Goal: Use online tool/utility: Utilize a website feature to perform a specific function

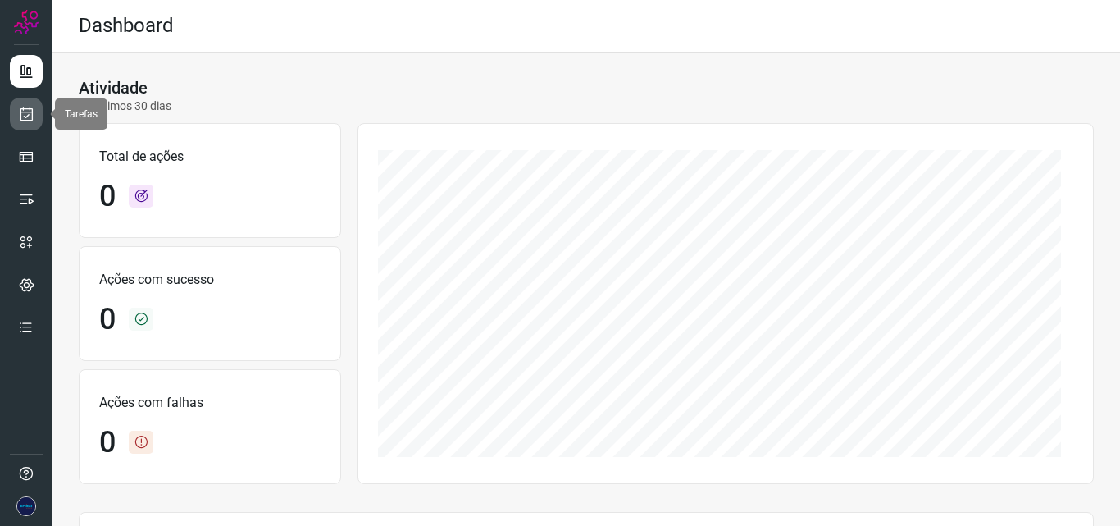
click at [41, 122] on link at bounding box center [26, 114] width 33 height 33
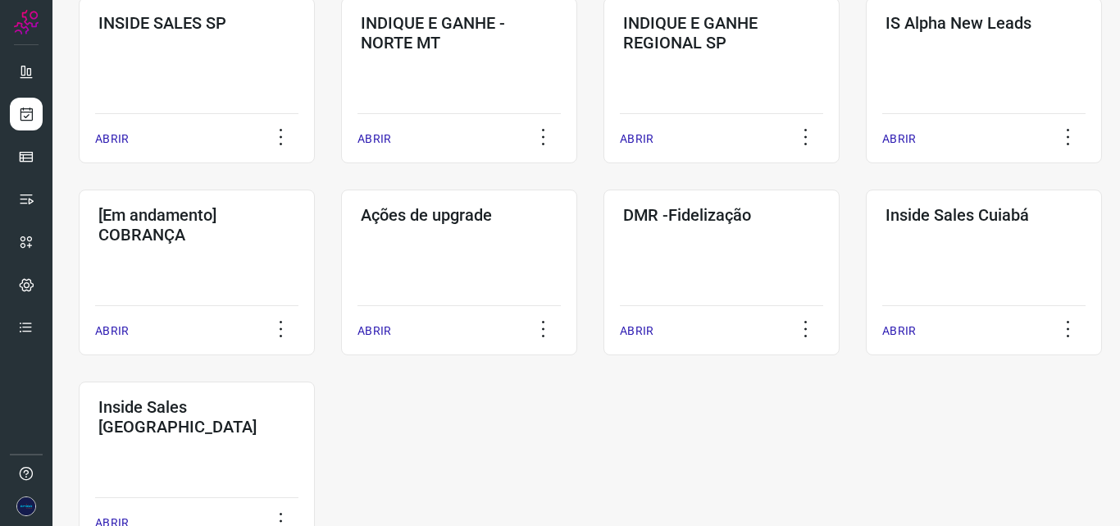
scroll to position [738, 0]
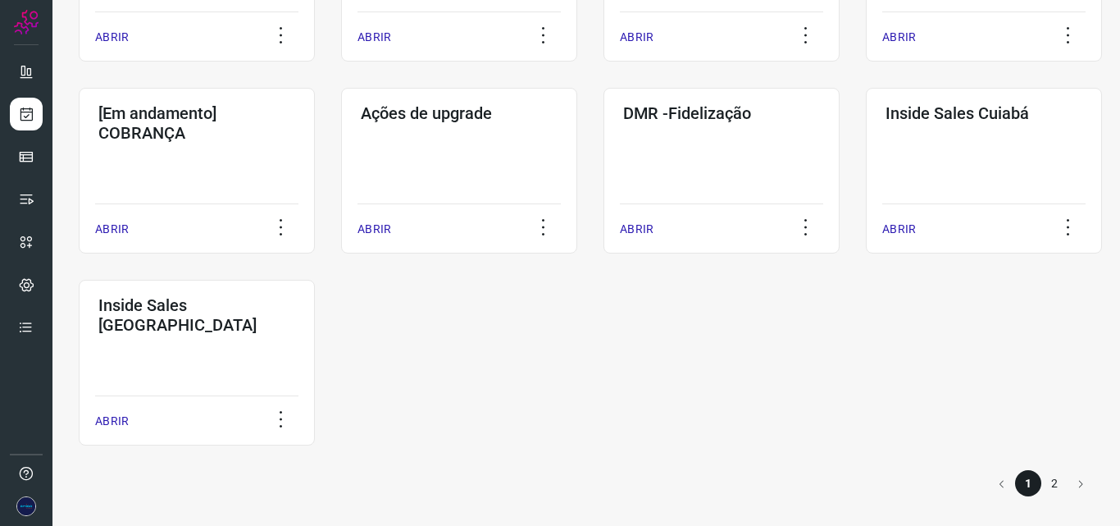
click at [1045, 481] on li "2" at bounding box center [1055, 483] width 26 height 26
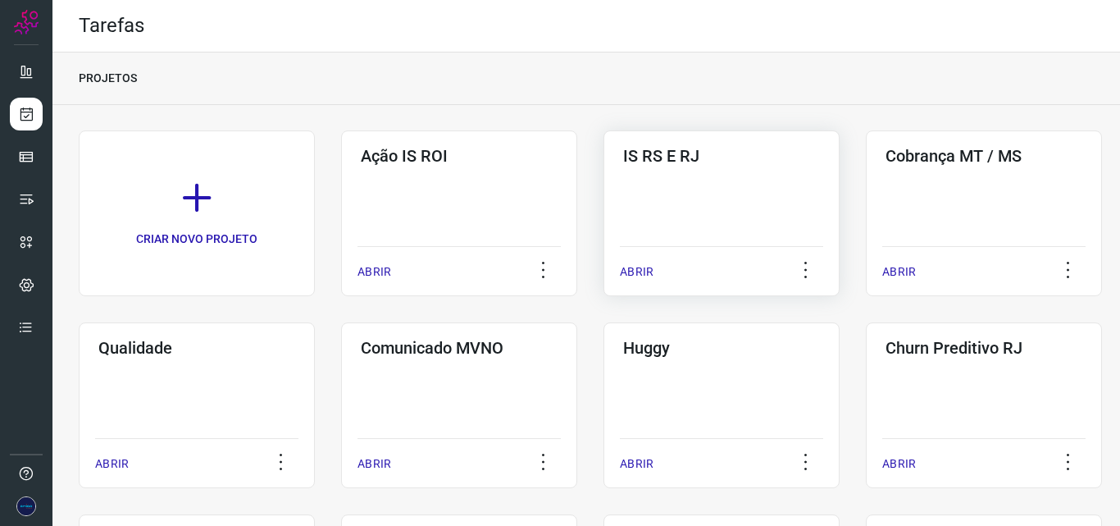
click at [664, 262] on div "ABRIR" at bounding box center [721, 266] width 203 height 41
click at [633, 272] on p "ABRIR" at bounding box center [637, 271] width 34 height 17
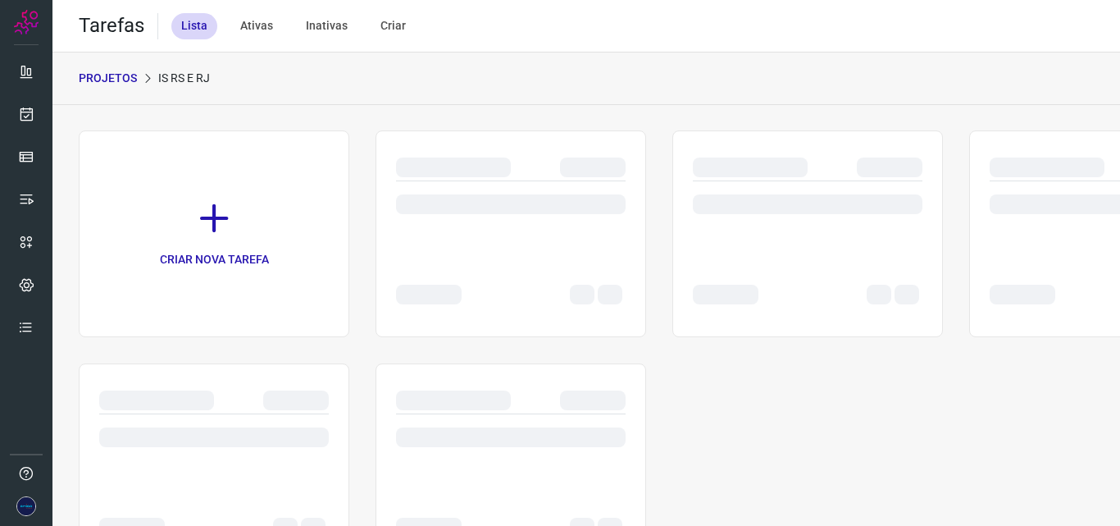
click at [751, 236] on div at bounding box center [808, 213] width 230 height 64
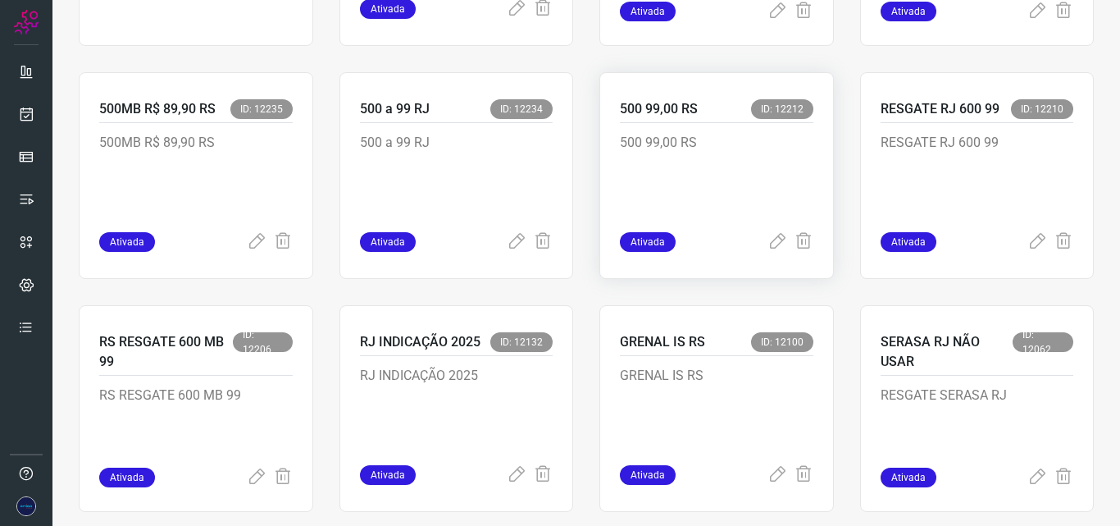
scroll to position [328, 0]
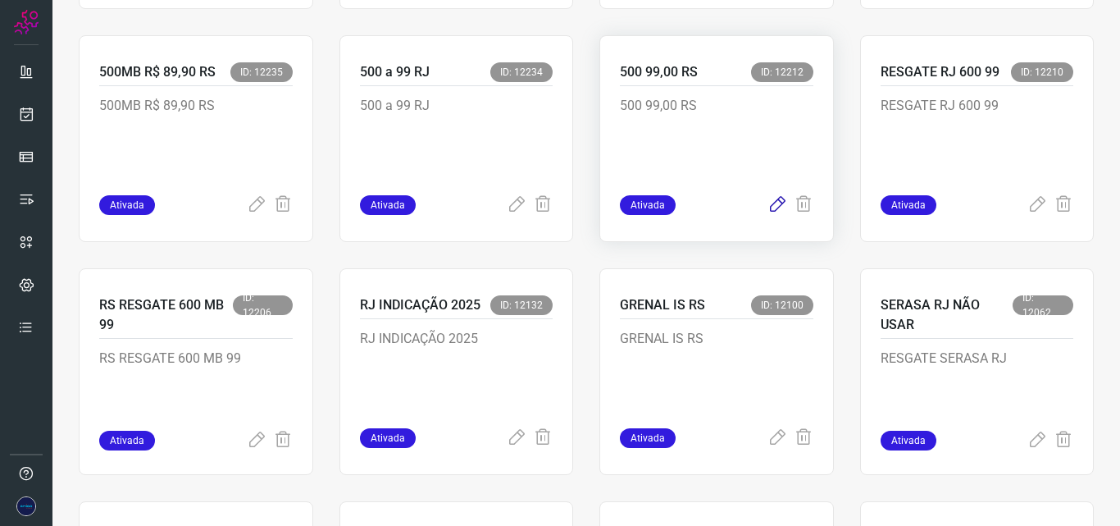
click at [768, 208] on icon at bounding box center [778, 205] width 20 height 20
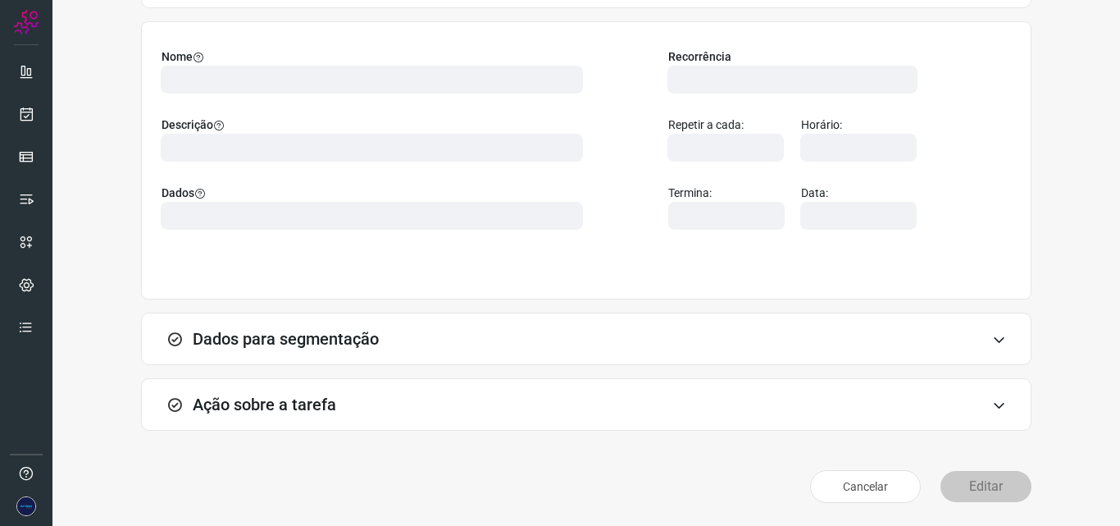
scroll to position [115, 0]
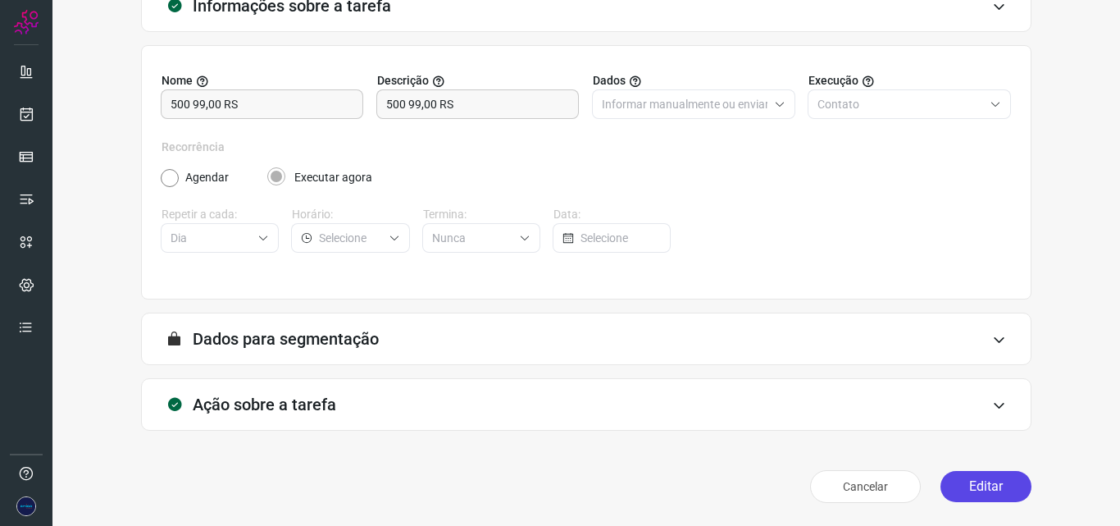
click at [971, 484] on button "Editar" at bounding box center [986, 486] width 91 height 31
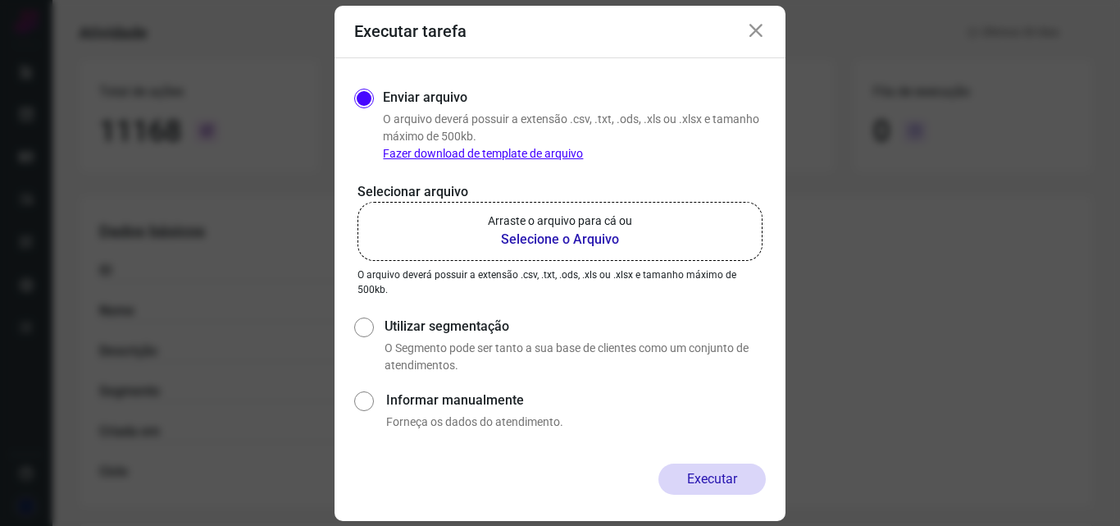
click at [537, 237] on b "Selecione o Arquivo" at bounding box center [560, 240] width 144 height 20
click at [0, 0] on input "Arraste o arquivo para cá ou Selecione o Arquivo" at bounding box center [0, 0] width 0 height 0
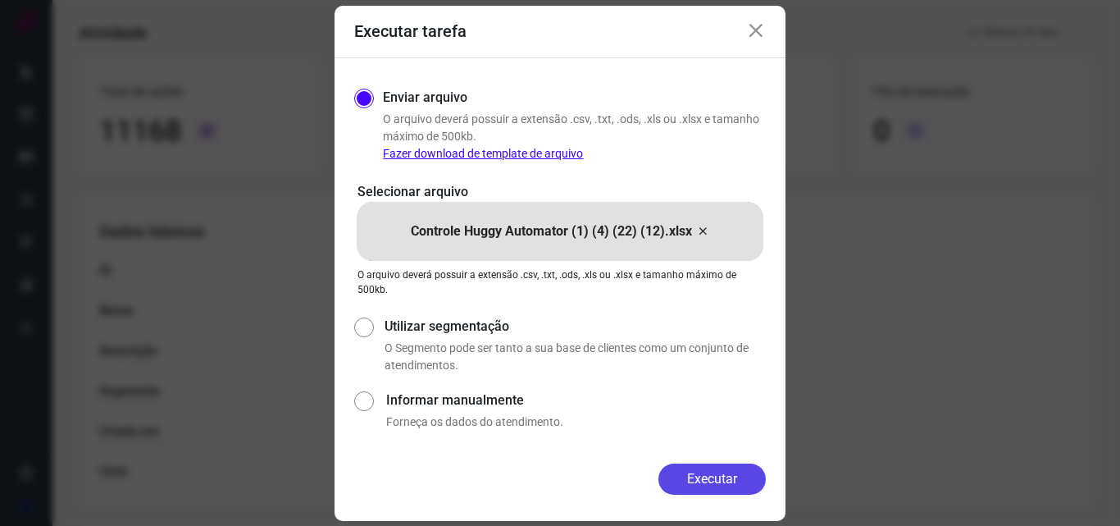
click at [705, 480] on button "Executar" at bounding box center [712, 478] width 107 height 31
